Goal: Task Accomplishment & Management: Manage account settings

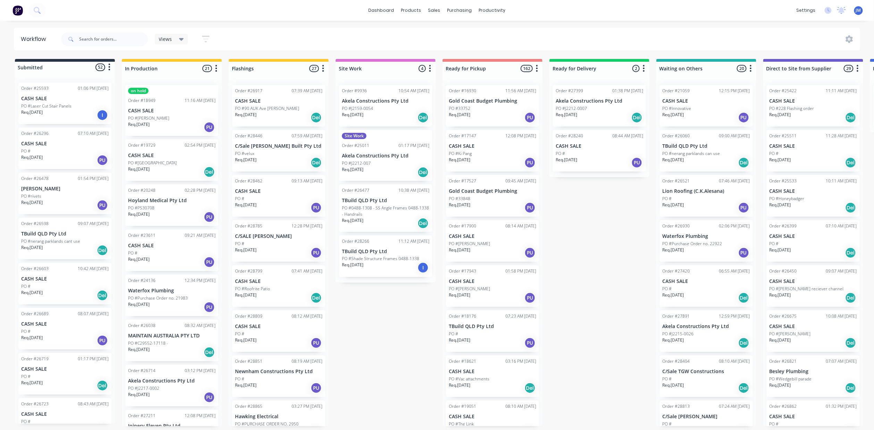
click at [97, 46] on div at bounding box center [104, 39] width 87 height 21
click at [112, 38] on input "text" at bounding box center [113, 39] width 69 height 14
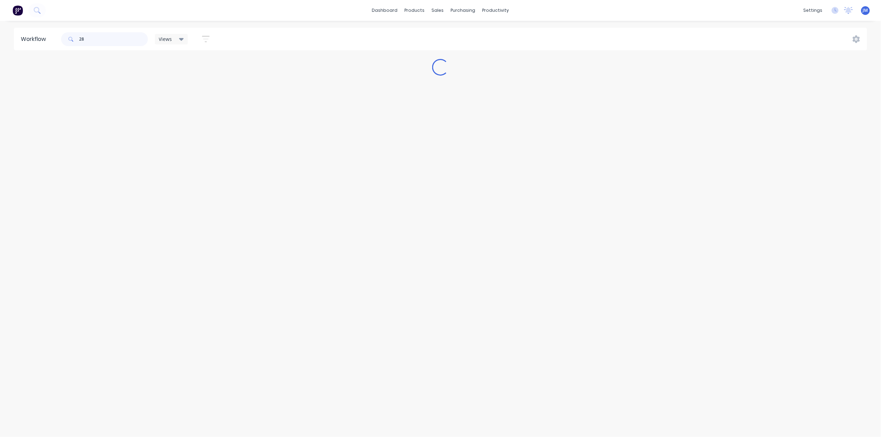
type input "2"
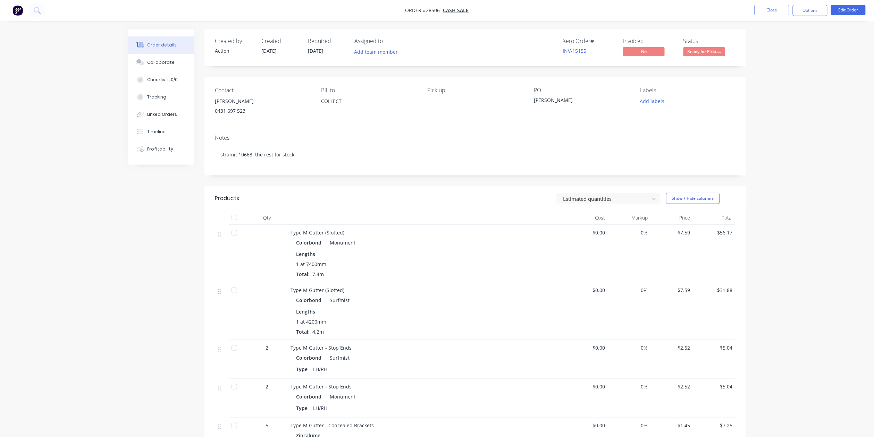
click at [709, 45] on div "Ready for Pickup" at bounding box center [703, 41] width 37 height 14
click at [709, 46] on div "Status Ready for Picku..." at bounding box center [709, 48] width 52 height 20
click at [712, 57] on button "Ready for Picku..." at bounding box center [704, 52] width 42 height 10
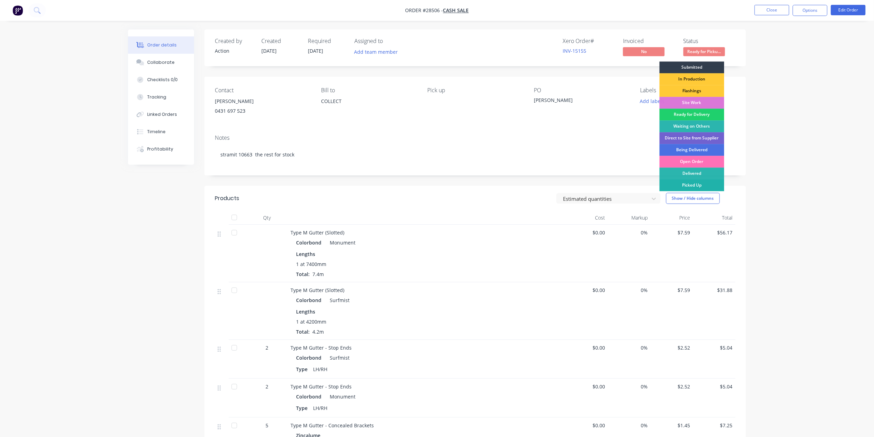
click at [699, 183] on div "Picked Up" at bounding box center [691, 185] width 65 height 12
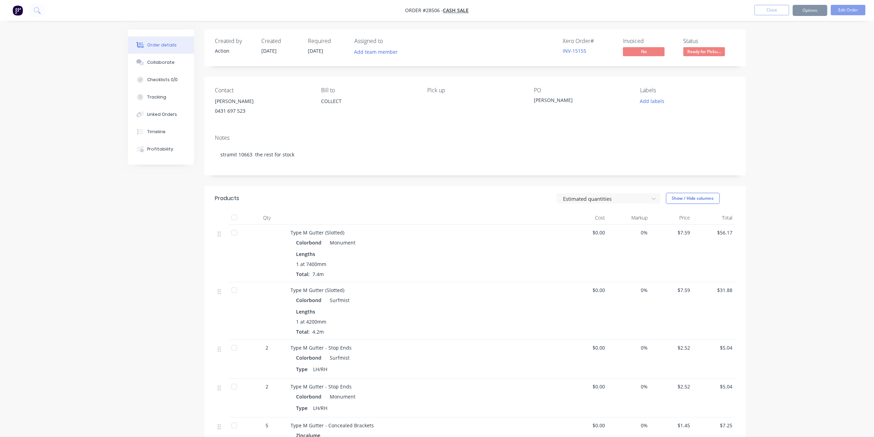
click at [765, 2] on nav "Order #28506 - CASH SALE Close Options Edit Order" at bounding box center [437, 10] width 874 height 21
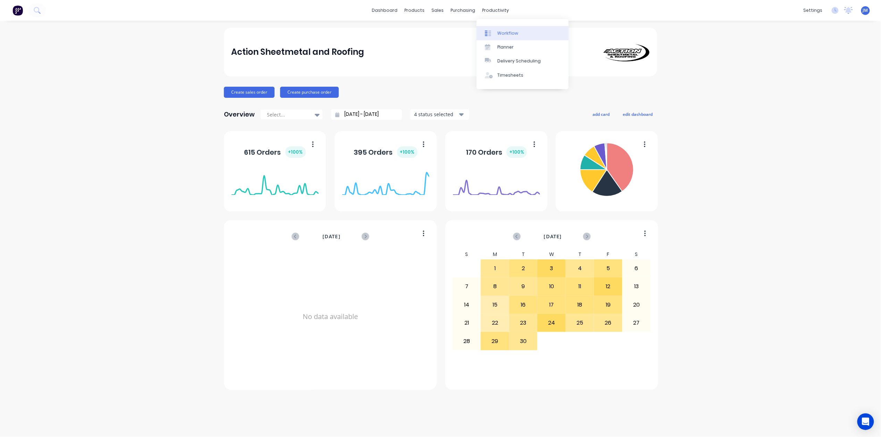
click at [508, 32] on div "Workflow" at bounding box center [507, 33] width 21 height 6
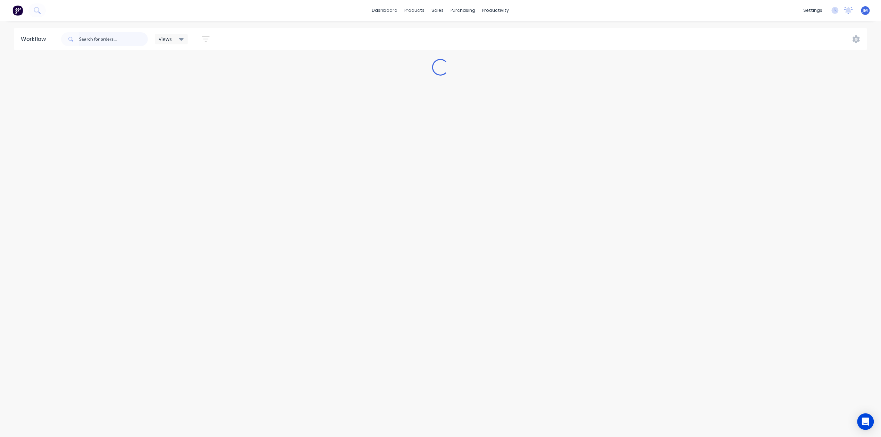
click at [86, 43] on input "text" at bounding box center [113, 39] width 69 height 14
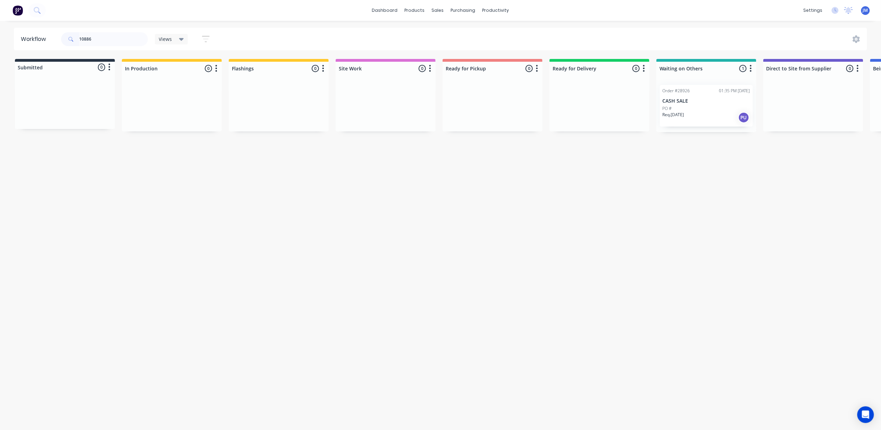
click at [697, 108] on div "PO #" at bounding box center [705, 108] width 87 height 6
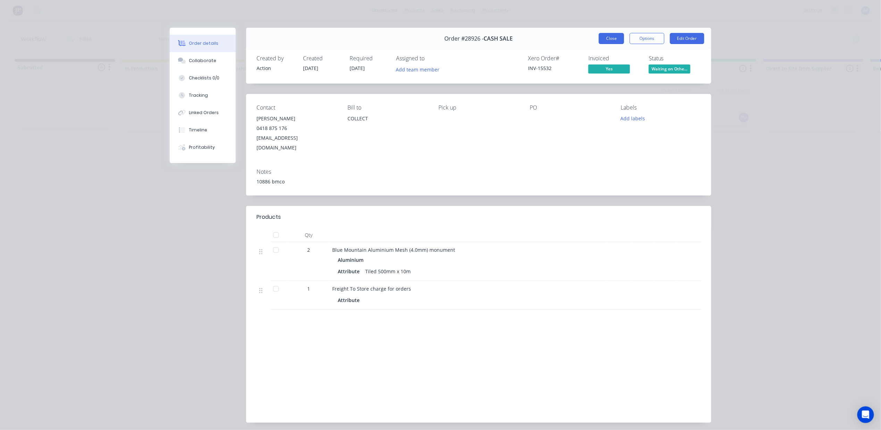
click at [614, 34] on button "Close" at bounding box center [610, 38] width 25 height 11
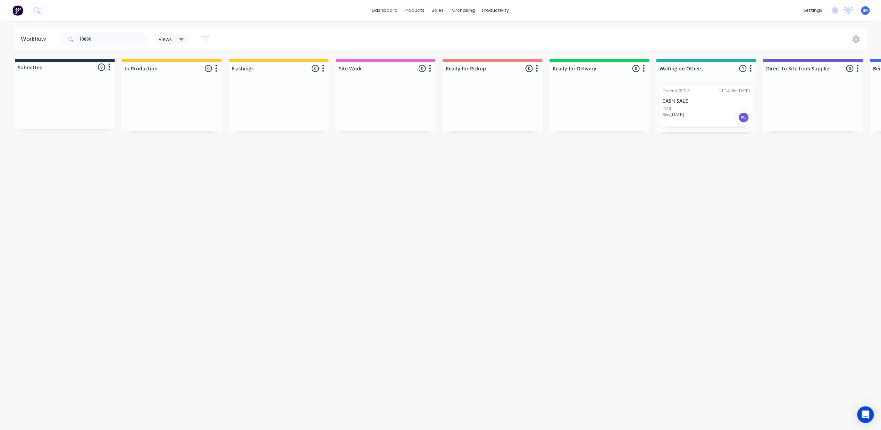
click at [717, 104] on p "CASH SALE" at bounding box center [705, 101] width 87 height 6
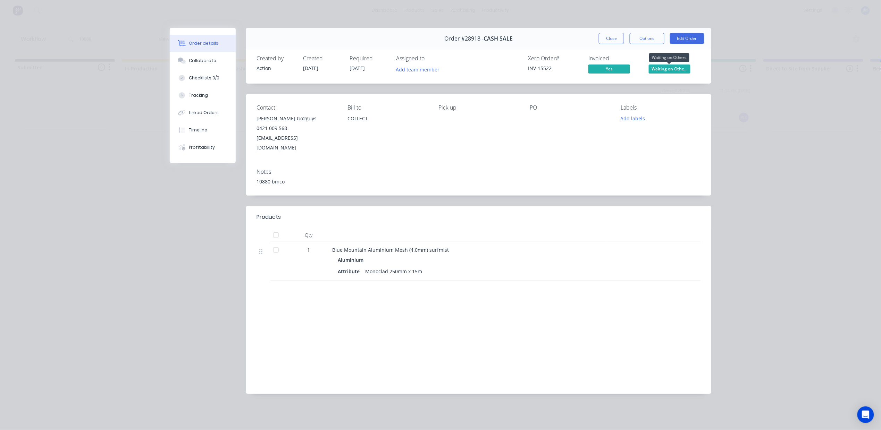
click at [666, 69] on span "Waiting on Othe..." at bounding box center [669, 69] width 42 height 9
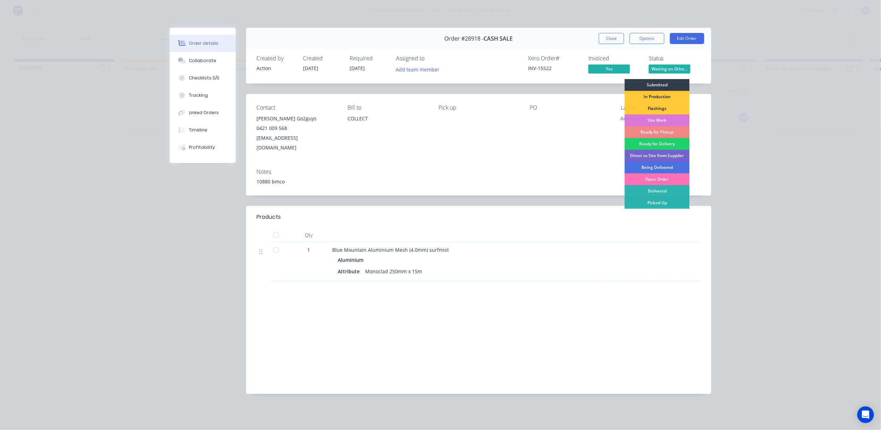
click at [654, 130] on div "Ready for Pickup" at bounding box center [656, 132] width 65 height 12
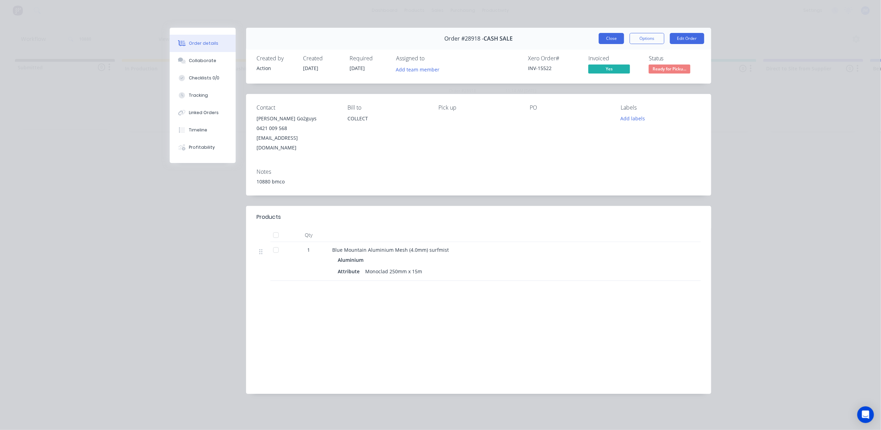
click at [606, 41] on button "Close" at bounding box center [610, 38] width 25 height 11
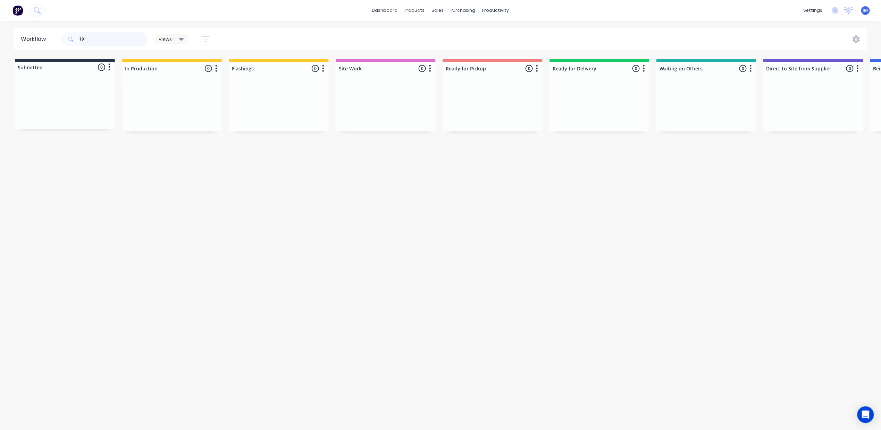
type input "1"
drag, startPoint x: 695, startPoint y: 112, endPoint x: 452, endPoint y: 93, distance: 243.5
click at [449, 117] on div "Submitted 0 Status colour #273444 hex #273444 Save Cancel Summaries Total order…" at bounding box center [622, 95] width 1258 height 73
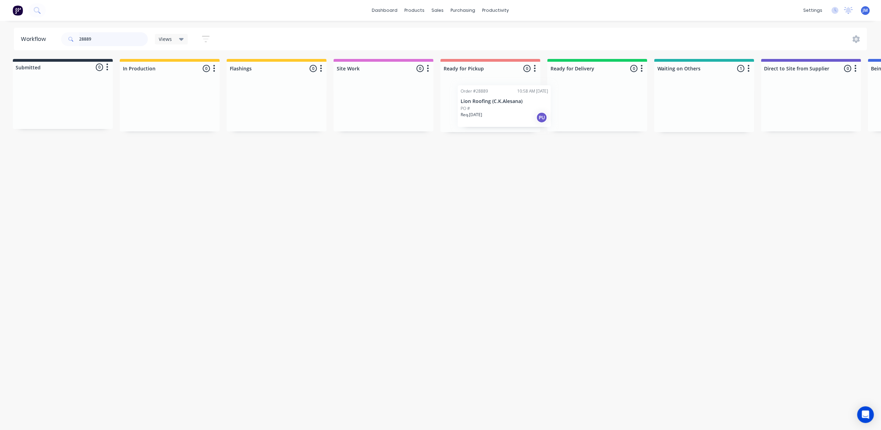
drag, startPoint x: 597, startPoint y: 111, endPoint x: 459, endPoint y: 101, distance: 138.4
click at [461, 102] on div "Submitted 0 Status colour #273444 hex #273444 Save Cancel Summaries Total order…" at bounding box center [622, 95] width 1258 height 73
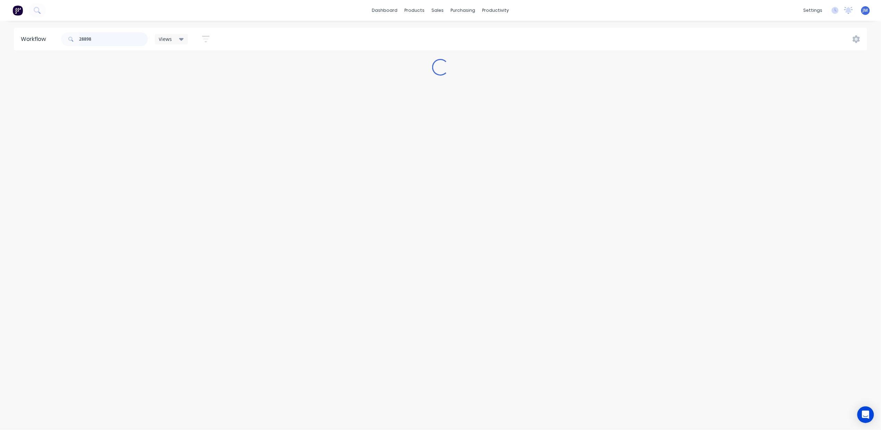
scroll to position [0, 0]
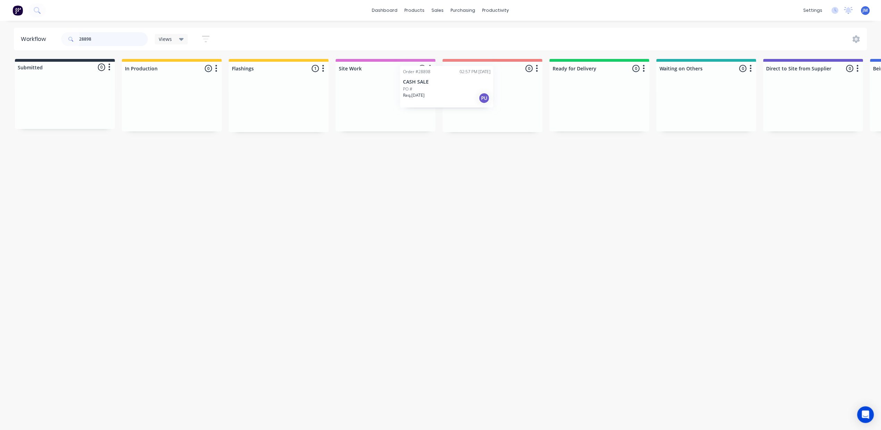
drag, startPoint x: 269, startPoint y: 118, endPoint x: 457, endPoint y: 101, distance: 188.1
click at [450, 103] on div "Submitted 0 Status colour #273444 hex #273444 Save Cancel Summaries Total order…" at bounding box center [624, 95] width 1258 height 73
drag, startPoint x: 432, startPoint y: 117, endPoint x: 485, endPoint y: 104, distance: 54.7
click at [486, 117] on div "Submitted 0 Status colour #273444 hex #273444 Save Cancel Summaries Total order…" at bounding box center [624, 95] width 1258 height 73
drag, startPoint x: 61, startPoint y: 116, endPoint x: 604, endPoint y: 92, distance: 543.1
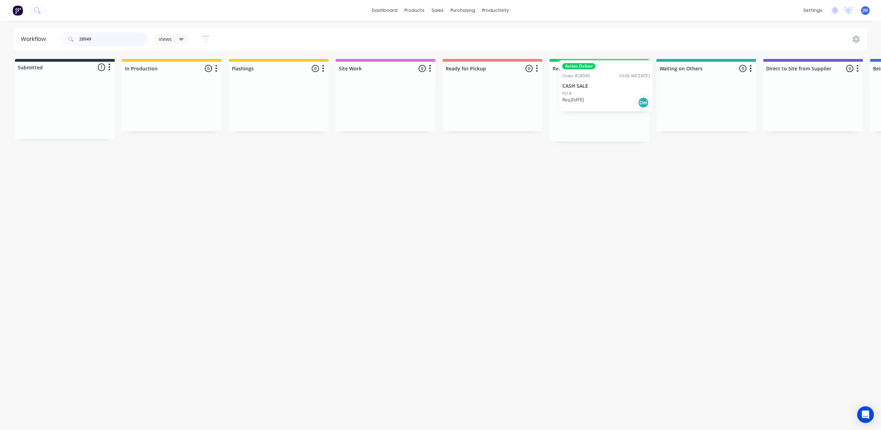
click at [604, 92] on div "Submitted 1 Status colour #273444 hex #273444 Save Cancel Summaries Total order…" at bounding box center [624, 100] width 1258 height 83
drag, startPoint x: 500, startPoint y: 114, endPoint x: 505, endPoint y: 115, distance: 5.3
click at [529, 178] on div "Mark as Picked Up" at bounding box center [535, 180] width 70 height 14
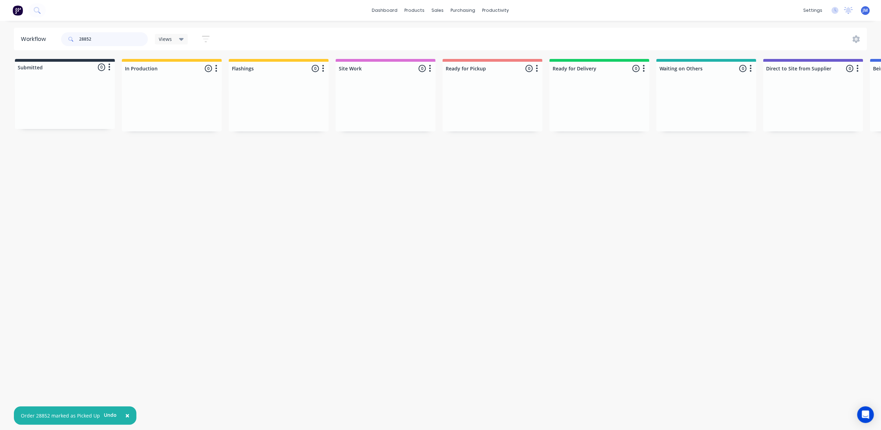
click at [103, 40] on input "28852" at bounding box center [113, 39] width 69 height 14
type input "2"
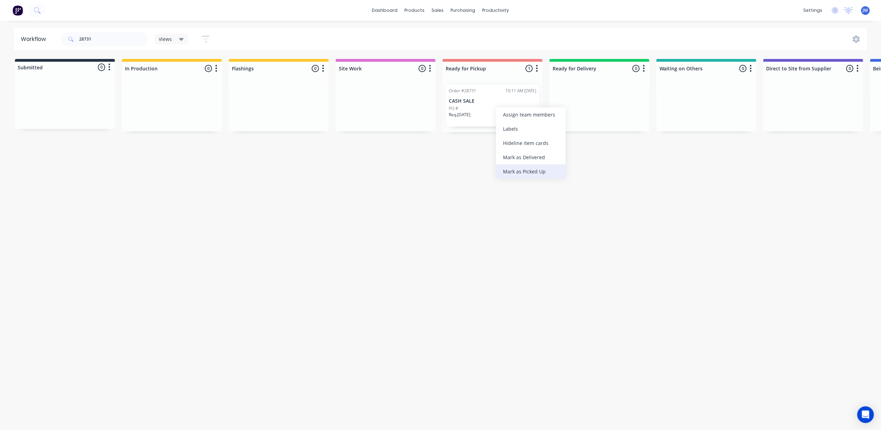
click at [515, 173] on div "Mark as Picked Up" at bounding box center [531, 171] width 70 height 14
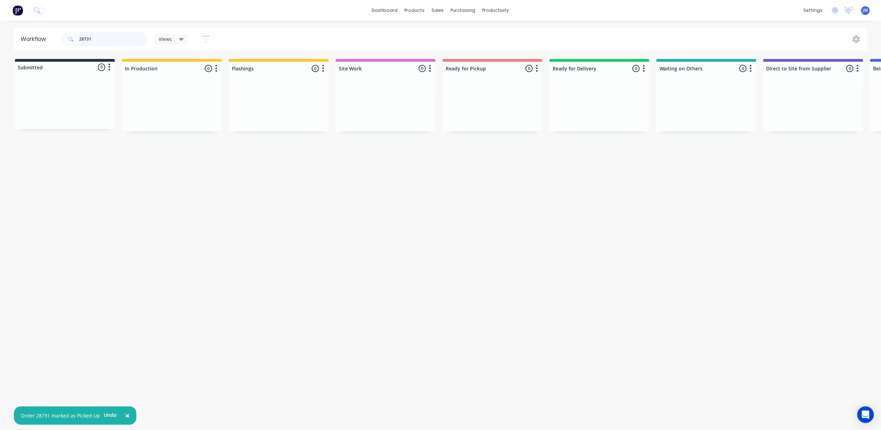
click at [99, 38] on input "28731" at bounding box center [113, 39] width 69 height 14
type input "2"
click at [508, 161] on div "Mark as Picked Up" at bounding box center [497, 158] width 70 height 14
click at [107, 39] on input "28767" at bounding box center [113, 39] width 69 height 14
type input "2"
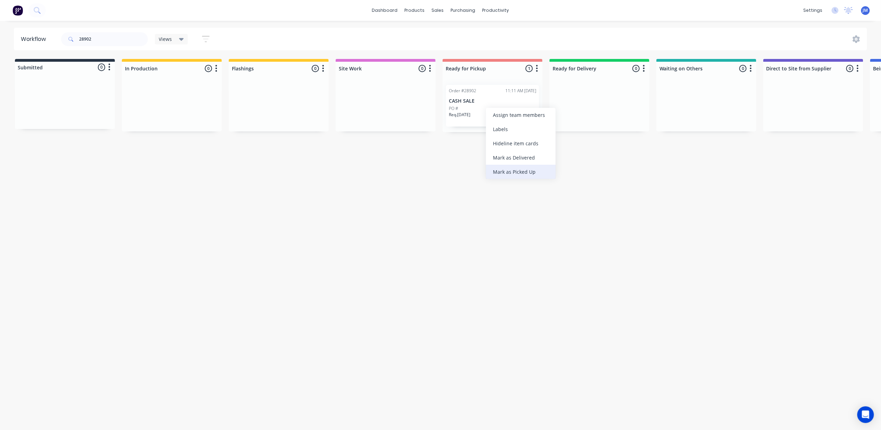
click at [523, 169] on div "Mark as Picked Up" at bounding box center [521, 172] width 70 height 14
drag, startPoint x: 92, startPoint y: 42, endPoint x: 90, endPoint y: 34, distance: 7.8
click at [93, 40] on input "28902" at bounding box center [113, 39] width 69 height 14
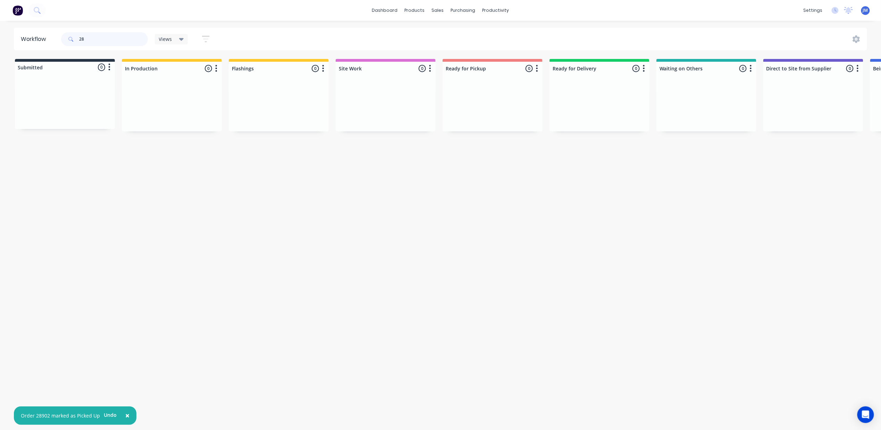
type input "2"
drag, startPoint x: 75, startPoint y: 96, endPoint x: 207, endPoint y: 114, distance: 133.0
click at [207, 114] on div "Submitted 1 Status colour #273444 hex #273444 Save Cancel Summaries Total order…" at bounding box center [624, 95] width 1258 height 73
drag, startPoint x: 64, startPoint y: 114, endPoint x: 137, endPoint y: 97, distance: 75.3
click at [134, 108] on div "Submitted 1 Status colour #273444 hex #273444 Save Cancel Summaries Total order…" at bounding box center [624, 95] width 1258 height 73
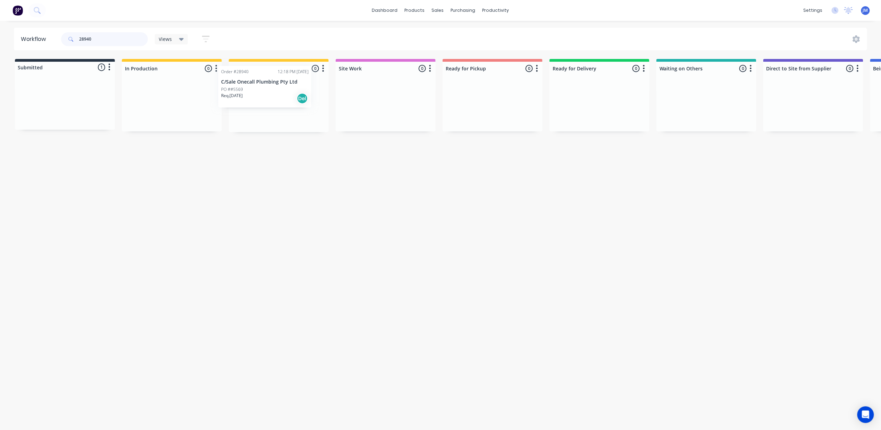
drag, startPoint x: 54, startPoint y: 116, endPoint x: 260, endPoint y: 97, distance: 206.6
click at [258, 98] on div "Submitted 1 Status colour #273444 hex #273444 Save Cancel Summaries Total order…" at bounding box center [624, 95] width 1258 height 73
drag, startPoint x: 105, startPoint y: 99, endPoint x: 291, endPoint y: 86, distance: 186.4
click at [291, 86] on div "Submitted 1 Status colour #273444 hex #273444 Save Cancel Summaries Total order…" at bounding box center [624, 95] width 1258 height 73
drag, startPoint x: 76, startPoint y: 109, endPoint x: 267, endPoint y: 102, distance: 190.9
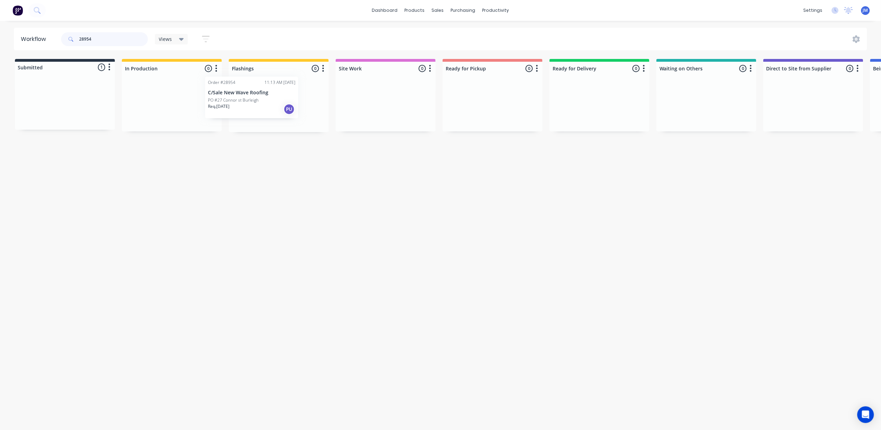
click at [267, 102] on div "Submitted 1 Status colour #273444 hex #273444 Save Cancel Summaries Total order…" at bounding box center [624, 95] width 1258 height 73
type input "28957"
drag, startPoint x: 96, startPoint y: 110, endPoint x: 282, endPoint y: 84, distance: 187.5
click at [282, 84] on div "Submitted 1 Status colour #273444 hex #273444 Save Cancel Summaries Total order…" at bounding box center [624, 95] width 1258 height 73
